Goal: Transaction & Acquisition: Purchase product/service

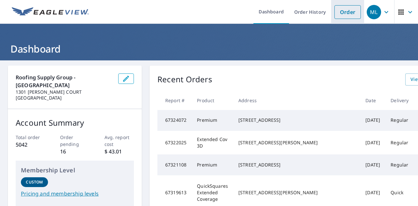
click at [335, 15] on link "Order" at bounding box center [347, 12] width 26 height 14
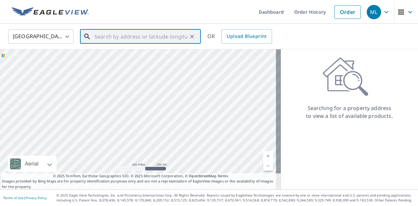
click at [145, 38] on input "text" at bounding box center [140, 36] width 93 height 18
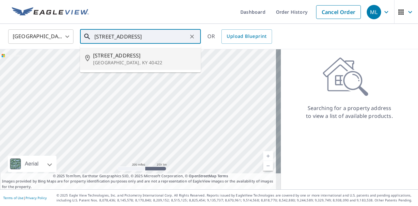
click at [133, 51] on li "[STREET_ADDRESS]" at bounding box center [140, 59] width 121 height 22
type input "[STREET_ADDRESS]"
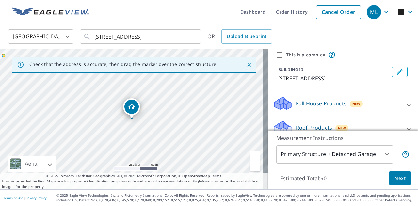
scroll to position [50, 0]
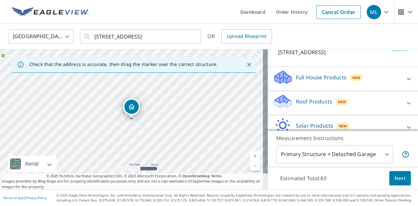
click at [312, 107] on div "Roof Products New" at bounding box center [337, 103] width 128 height 19
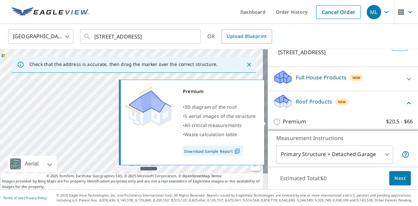
click at [288, 118] on p "Premium" at bounding box center [293, 121] width 23 height 8
click at [282, 118] on input "Premium $20.5 - $66" at bounding box center [278, 122] width 10 height 8
checkbox input "true"
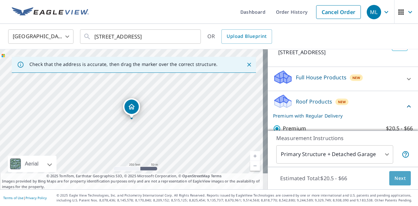
click at [394, 176] on span "Next" at bounding box center [399, 178] width 11 height 8
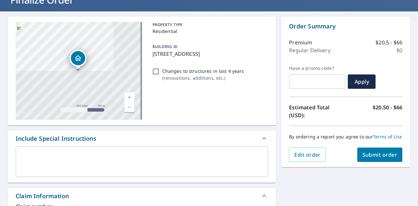
scroll to position [49, 0]
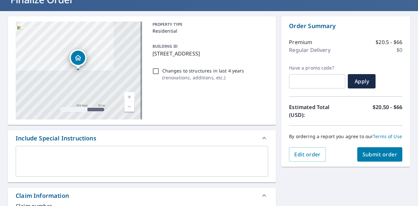
drag, startPoint x: 151, startPoint y: 55, endPoint x: 201, endPoint y: 55, distance: 49.9
click at [201, 55] on p "[STREET_ADDRESS]" at bounding box center [208, 54] width 113 height 8
checkbox input "true"
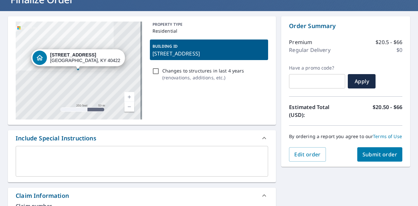
copy p "[STREET_ADDRESS]"
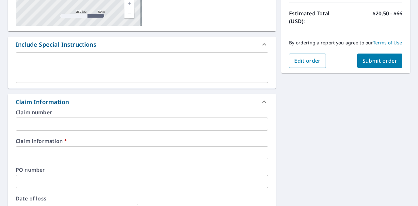
scroll to position [143, 0]
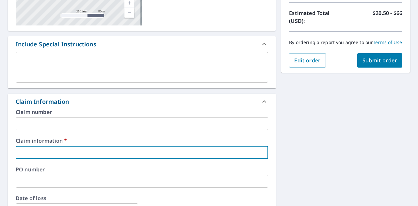
paste input "[STREET_ADDRESS]"
click at [135, 155] on input "text" at bounding box center [142, 152] width 252 height 13
type input "[STREET_ADDRESS]"
checkbox input "true"
type input "[STREET_ADDRESS]"
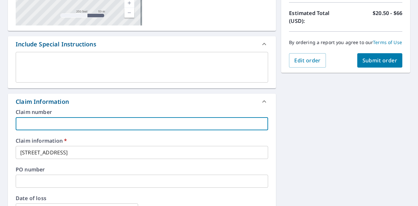
click at [99, 127] on input "text" at bounding box center [142, 123] width 252 height 13
type input "[PERSON_NAME] Construction"
checkbox input "true"
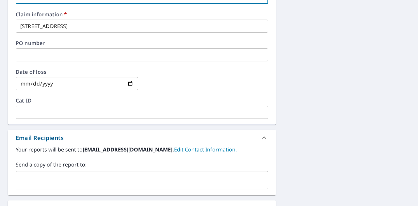
scroll to position [271, 0]
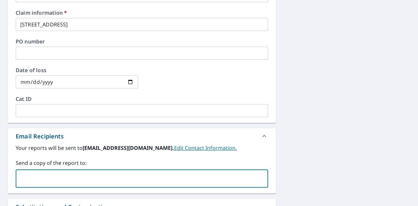
click at [75, 178] on input "text" at bounding box center [137, 178] width 236 height 12
type input "[EMAIL_ADDRESS][DOMAIN_NAME]"
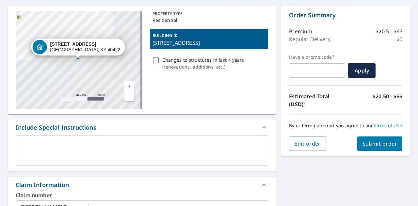
scroll to position [41, 0]
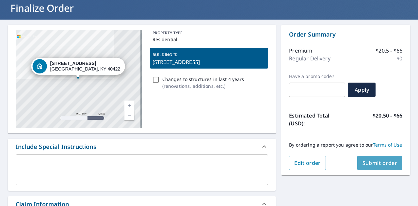
click at [370, 166] on span "Submit order" at bounding box center [379, 162] width 35 height 7
checkbox input "true"
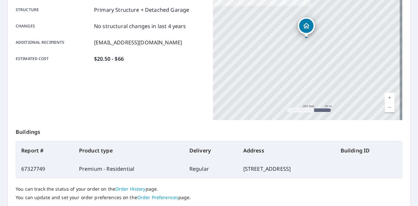
scroll to position [177, 0]
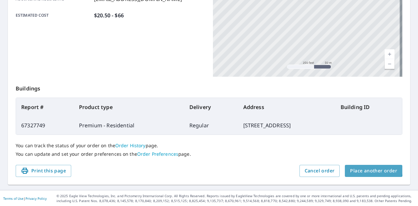
click at [361, 168] on span "Place another order" at bounding box center [373, 171] width 47 height 8
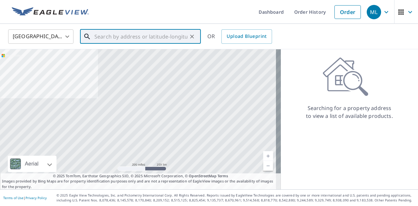
click at [124, 34] on input "text" at bounding box center [140, 36] width 93 height 18
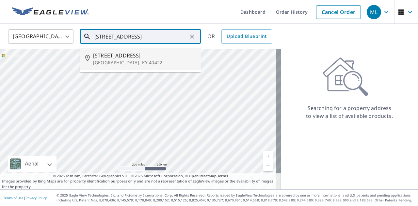
click at [130, 53] on span "[STREET_ADDRESS]" at bounding box center [144, 56] width 102 height 8
type input "[STREET_ADDRESS]"
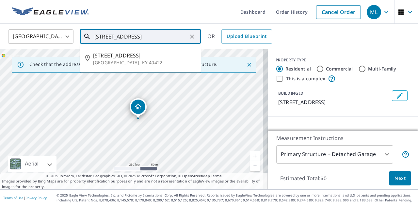
drag, startPoint x: 95, startPoint y: 38, endPoint x: 145, endPoint y: 38, distance: 50.2
click at [145, 38] on input "[STREET_ADDRESS]" at bounding box center [140, 36] width 93 height 18
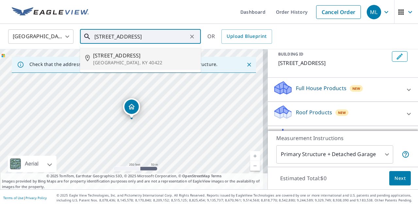
scroll to position [43, 0]
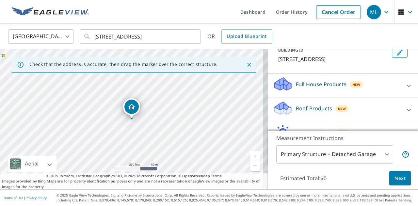
click at [302, 109] on p "Roof Products" at bounding box center [314, 108] width 36 height 8
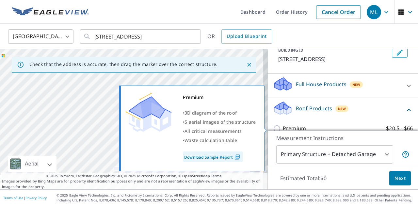
click at [291, 124] on p "Premium" at bounding box center [293, 128] width 23 height 8
click at [282, 125] on input "Premium $20.5 - $66" at bounding box center [278, 129] width 10 height 8
checkbox input "true"
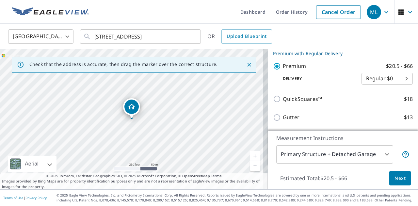
scroll to position [117, 0]
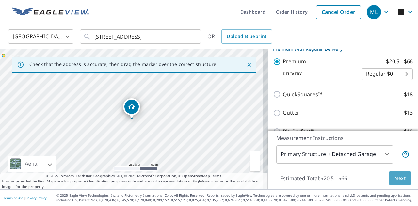
click at [397, 178] on span "Next" at bounding box center [399, 178] width 11 height 8
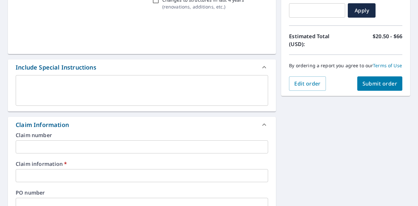
scroll to position [121, 0]
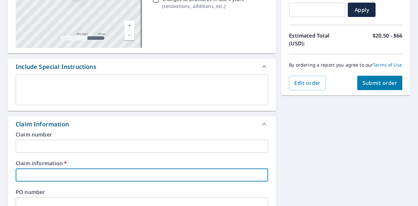
paste input "[STREET_ADDRESS]"
type input "[STREET_ADDRESS]"
checkbox input "true"
click at [154, 168] on input "[STREET_ADDRESS]" at bounding box center [142, 174] width 252 height 13
type input "[STREET_ADDRESS]"
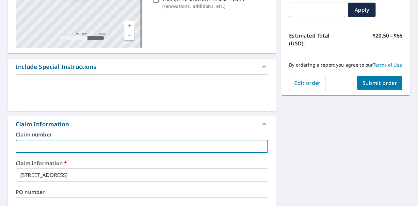
click at [122, 146] on input "text" at bounding box center [142, 146] width 252 height 13
type input "[PERSON_NAME] Construction"
checkbox input "true"
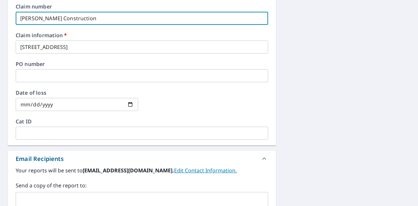
scroll to position [252, 0]
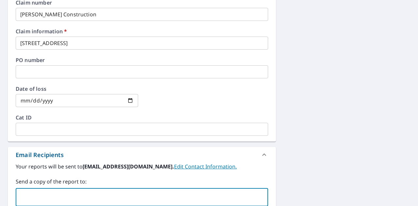
click at [86, 194] on input "text" at bounding box center [137, 197] width 236 height 12
type input "[EMAIL_ADDRESS][DOMAIN_NAME]"
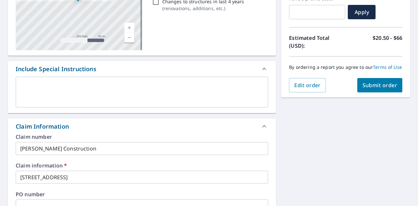
scroll to position [115, 0]
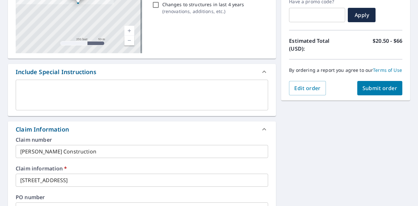
click at [375, 92] on span "Submit order" at bounding box center [379, 87] width 35 height 7
checkbox input "true"
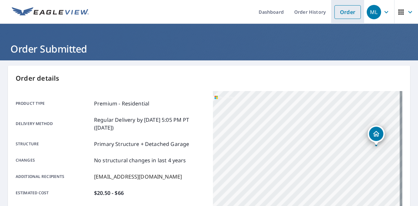
click at [344, 14] on link "Order" at bounding box center [347, 12] width 26 height 14
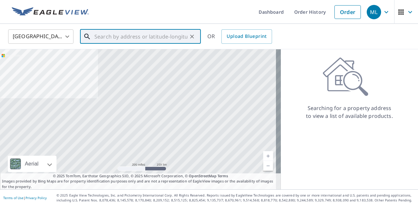
click at [118, 35] on input "text" at bounding box center [140, 36] width 93 height 18
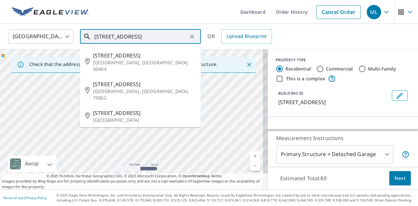
click at [150, 36] on input "[STREET_ADDRESS]" at bounding box center [140, 36] width 93 height 18
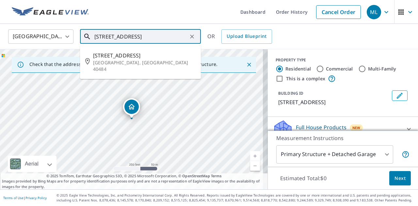
click at [150, 36] on input "[STREET_ADDRESS]" at bounding box center [140, 36] width 93 height 18
type input "[STREET_ADDRESS]"
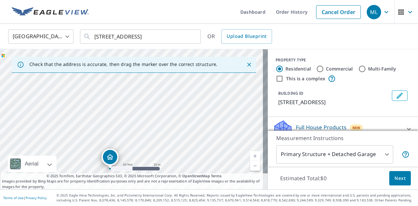
drag, startPoint x: 171, startPoint y: 107, endPoint x: 149, endPoint y: 157, distance: 54.7
click at [149, 157] on div "[STREET_ADDRESS]" at bounding box center [133, 119] width 267 height 140
drag, startPoint x: 111, startPoint y: 154, endPoint x: 162, endPoint y: 114, distance: 64.5
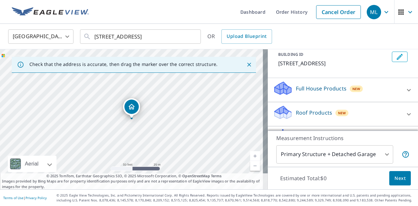
click at [310, 107] on div "Roof Products New" at bounding box center [337, 114] width 128 height 19
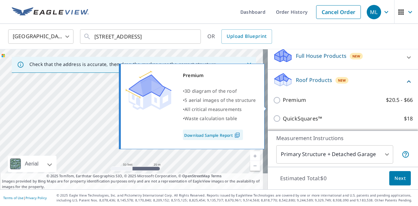
scroll to position [73, 0]
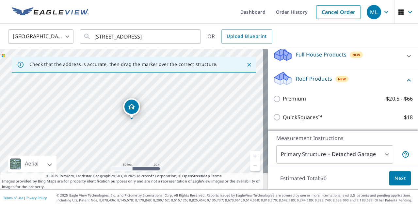
click at [287, 94] on div "Premium $20.5 - $66" at bounding box center [343, 98] width 140 height 19
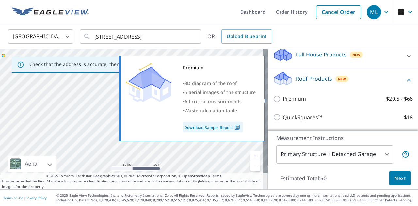
click at [286, 98] on p "Premium" at bounding box center [293, 99] width 23 height 8
click at [282, 98] on input "Premium $20.5 - $66" at bounding box center [278, 99] width 10 height 8
checkbox input "true"
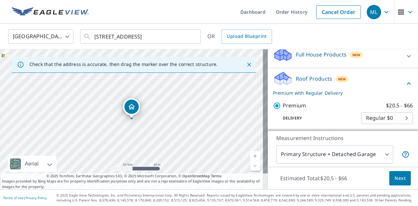
click at [393, 172] on button "Next" at bounding box center [400, 178] width 22 height 15
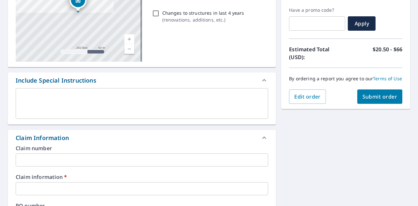
scroll to position [108, 0]
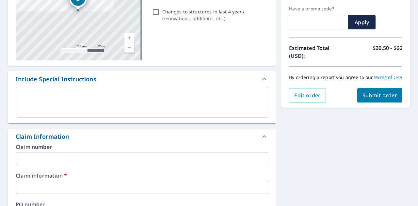
paste input "[STREET_ADDRESS]"
type input "[STREET_ADDRESS]"
checkbox input "true"
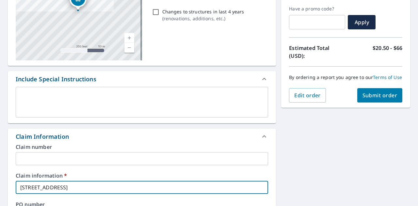
click at [120, 183] on input "[STREET_ADDRESS]" at bounding box center [142, 187] width 252 height 13
checkbox input "true"
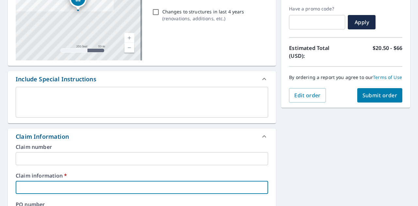
type input "7"
checkbox input "true"
type input "70"
checkbox input "true"
type input "70"
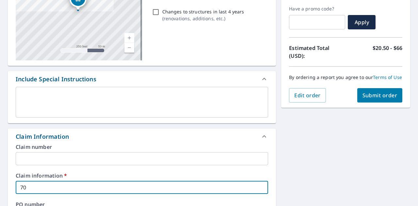
checkbox input "true"
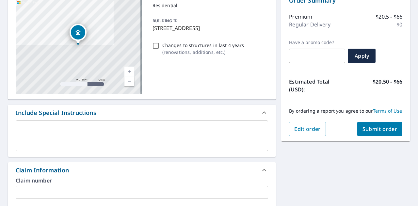
type input "70 S"
checkbox input "true"
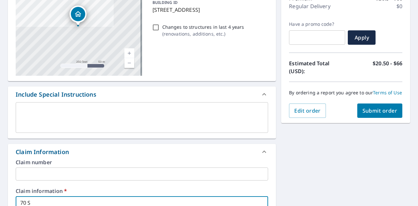
type input "70 Se"
checkbox input "true"
type input "70 Set"
checkbox input "true"
type input "70 Sett"
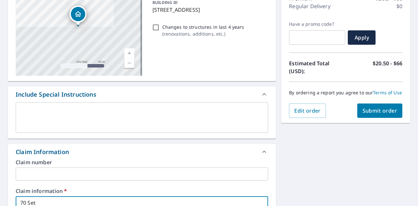
checkbox input "true"
type input "70 Settl"
checkbox input "true"
type input "70 Settle"
checkbox input "true"
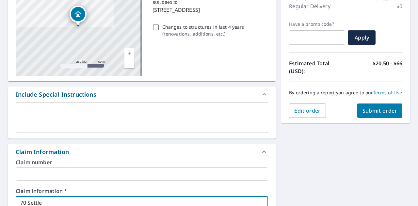
type input "70 Settler"
checkbox input "true"
type input "70 Settlers"
checkbox input "true"
type input "70 Settlers"
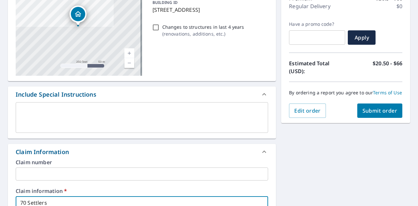
checkbox input "true"
type input "70 Settlers W"
checkbox input "true"
type input "70 Settlers Wa"
checkbox input "true"
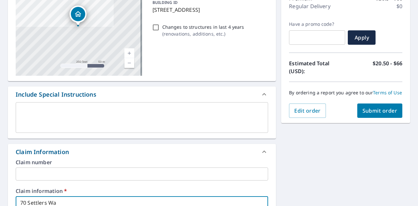
type input "[STREET_ADDRESS]"
checkbox input "true"
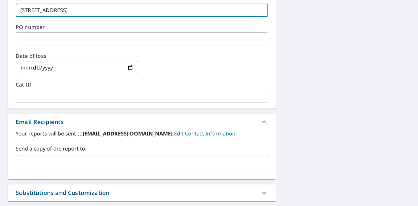
scroll to position [288, 0]
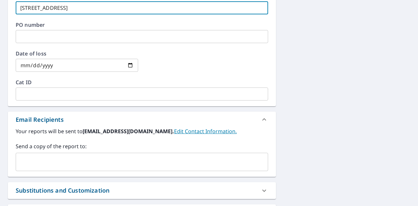
type input "[STREET_ADDRESS]"
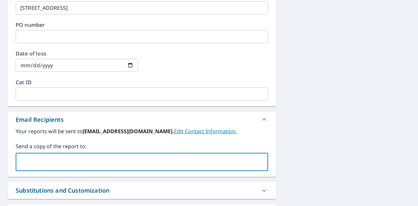
click at [108, 159] on input "text" at bounding box center [137, 162] width 236 height 12
type input "[EMAIL_ADDRESS][DOMAIN_NAME]"
checkbox input "true"
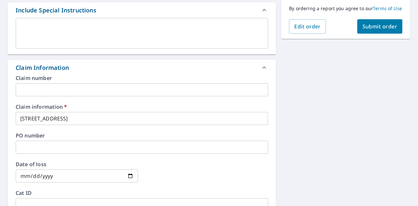
scroll to position [176, 0]
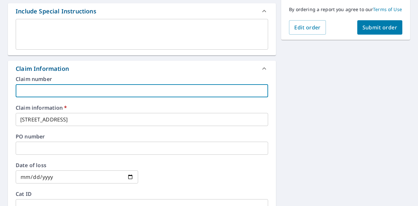
click at [88, 92] on input "text" at bounding box center [142, 90] width 252 height 13
type input "[PERSON_NAME] Construction"
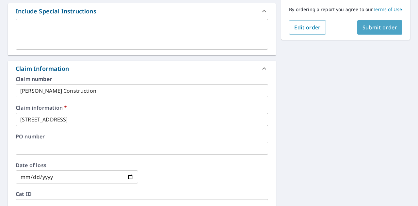
click at [371, 35] on button "Submit order" at bounding box center [379, 27] width 45 height 14
checkbox input "true"
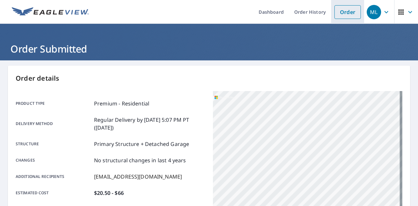
click at [337, 17] on link "Order" at bounding box center [347, 12] width 26 height 14
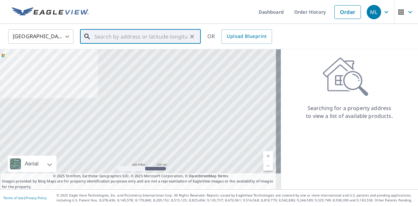
click at [146, 32] on input "text" at bounding box center [140, 36] width 93 height 18
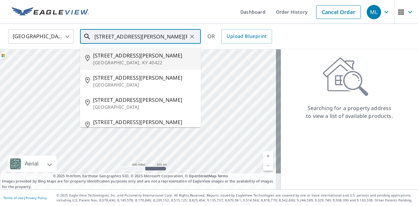
click at [138, 54] on span "[STREET_ADDRESS][PERSON_NAME]" at bounding box center [144, 56] width 102 height 8
type input "[STREET_ADDRESS][PERSON_NAME]"
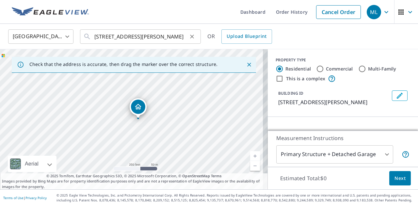
drag, startPoint x: 93, startPoint y: 37, endPoint x: 117, endPoint y: 34, distance: 24.0
click at [117, 34] on div "[STREET_ADDRESS][PERSON_NAME] ​" at bounding box center [140, 36] width 121 height 14
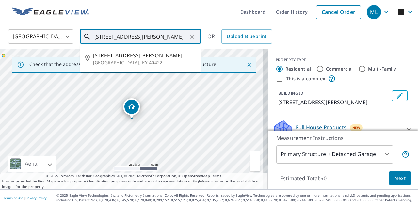
drag, startPoint x: 94, startPoint y: 36, endPoint x: 137, endPoint y: 33, distance: 43.2
click at [137, 33] on input "[STREET_ADDRESS][PERSON_NAME]" at bounding box center [140, 36] width 93 height 18
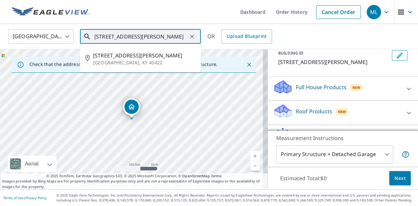
scroll to position [41, 0]
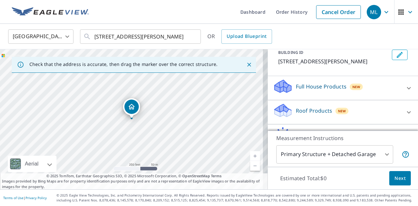
click at [306, 108] on p "Roof Products" at bounding box center [314, 111] width 36 height 8
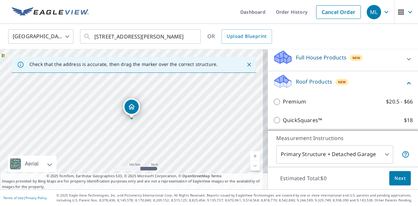
scroll to position [71, 0]
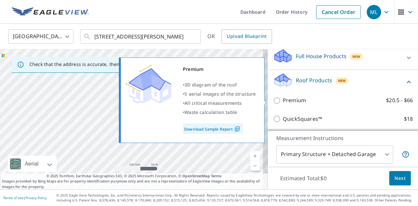
click at [293, 100] on p "Premium" at bounding box center [293, 100] width 23 height 8
click at [282, 100] on input "Premium $20.5 - $66" at bounding box center [278, 101] width 10 height 8
checkbox input "true"
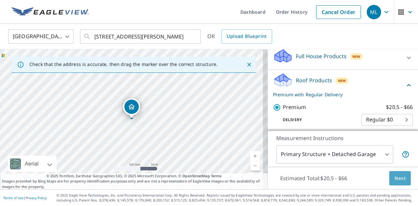
click at [397, 179] on span "Next" at bounding box center [399, 178] width 11 height 8
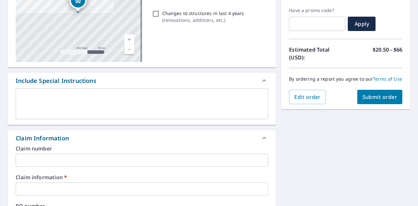
scroll to position [107, 0]
paste input "[STREET_ADDRESS][PERSON_NAME]"
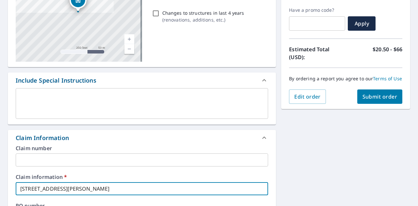
type input "[STREET_ADDRESS][PERSON_NAME]"
checkbox input "true"
click at [185, 185] on input "[STREET_ADDRESS][PERSON_NAME]" at bounding box center [142, 188] width 252 height 13
type input "[STREET_ADDRESS][PERSON_NAME]"
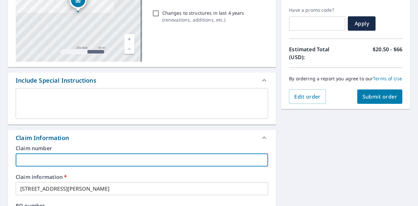
click at [112, 159] on input "text" at bounding box center [142, 159] width 252 height 13
type input "[PERSON_NAME] Construction"
checkbox input "true"
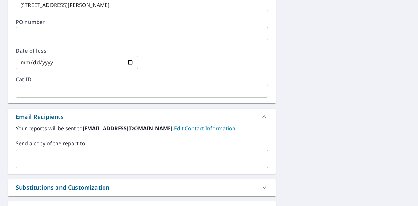
scroll to position [294, 0]
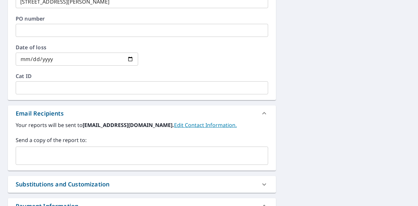
click at [83, 165] on div "Your reports will be sent to [EMAIL_ADDRESS][DOMAIN_NAME]. Edit Contact Informa…" at bounding box center [142, 145] width 268 height 49
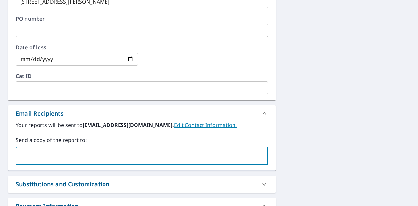
click at [83, 160] on input "text" at bounding box center [137, 155] width 236 height 12
type input "[EMAIL_ADDRESS][DOMAIN_NAME]"
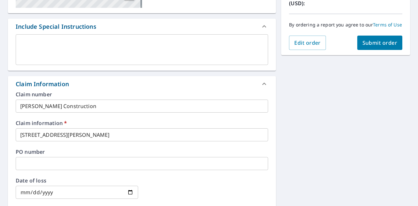
scroll to position [157, 0]
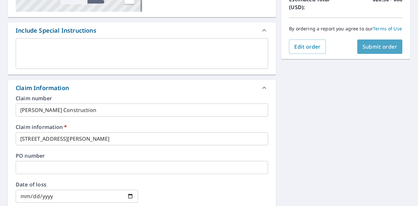
click at [362, 50] on span "Submit order" at bounding box center [379, 46] width 35 height 7
checkbox input "true"
